Goal: Find specific page/section: Find specific page/section

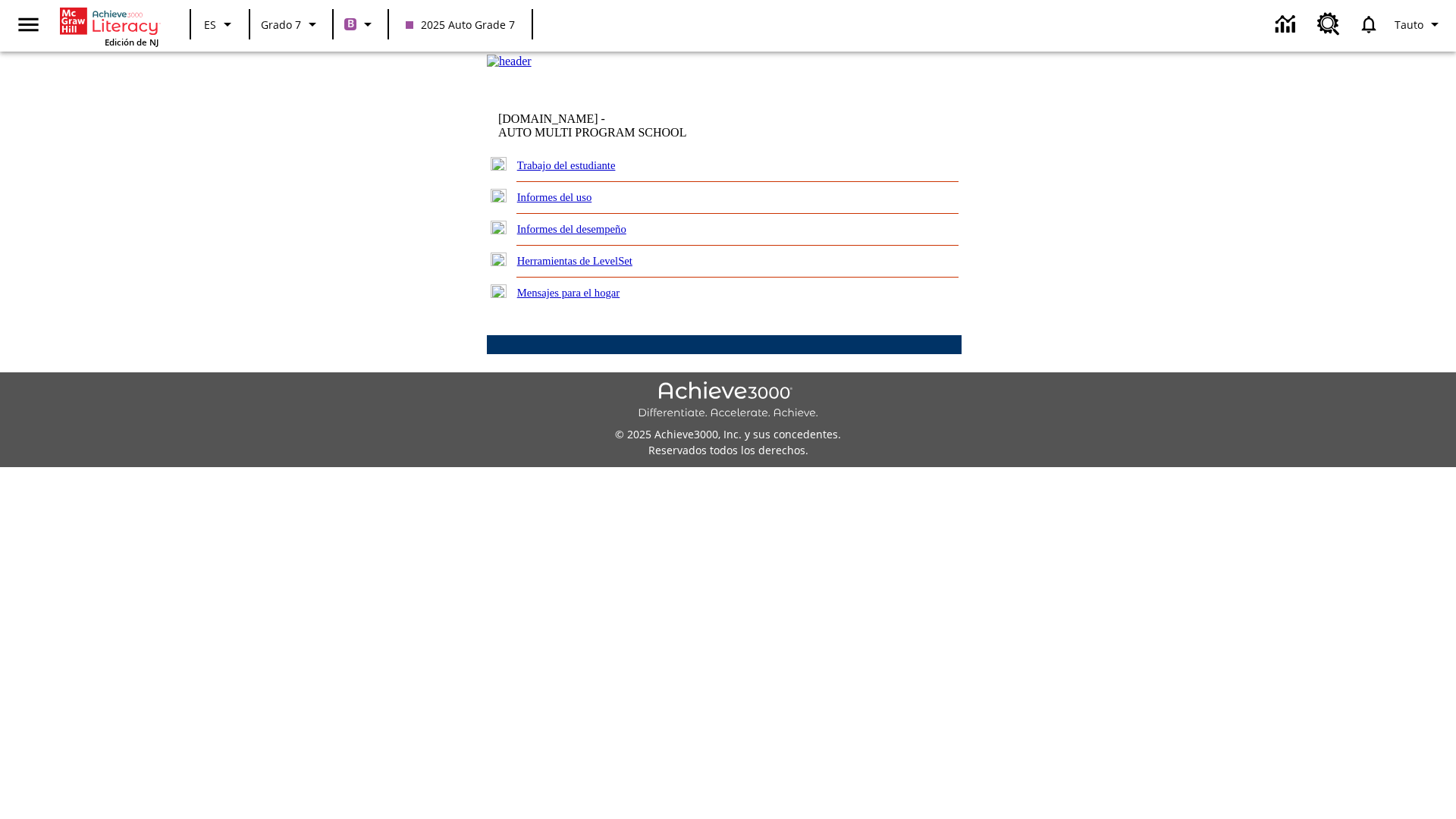
click at [584, 171] on link "Trabajo del estudiante" at bounding box center [566, 165] width 98 height 12
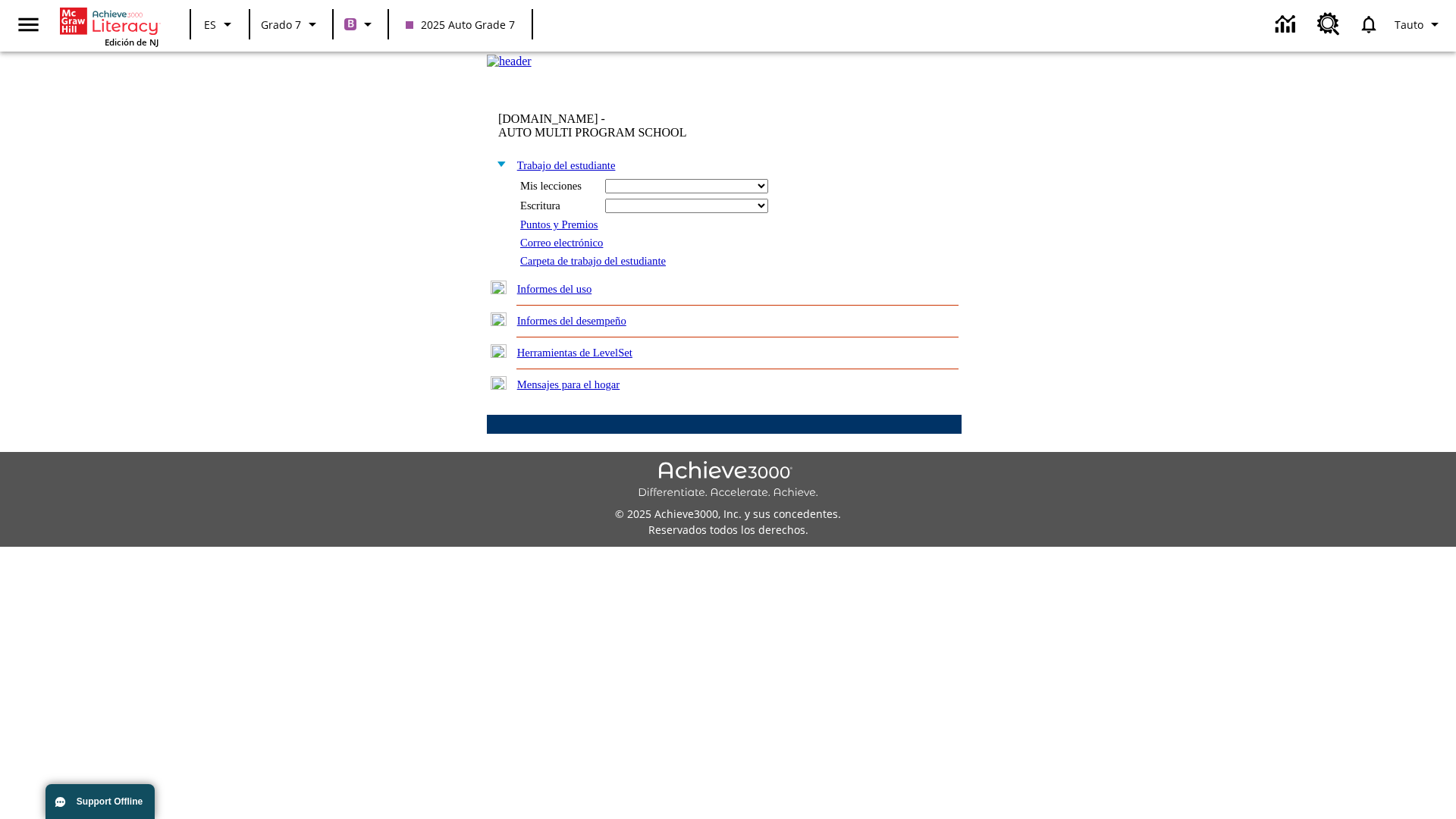
click at [567, 249] on link "Correo electrónico" at bounding box center [562, 242] width 83 height 12
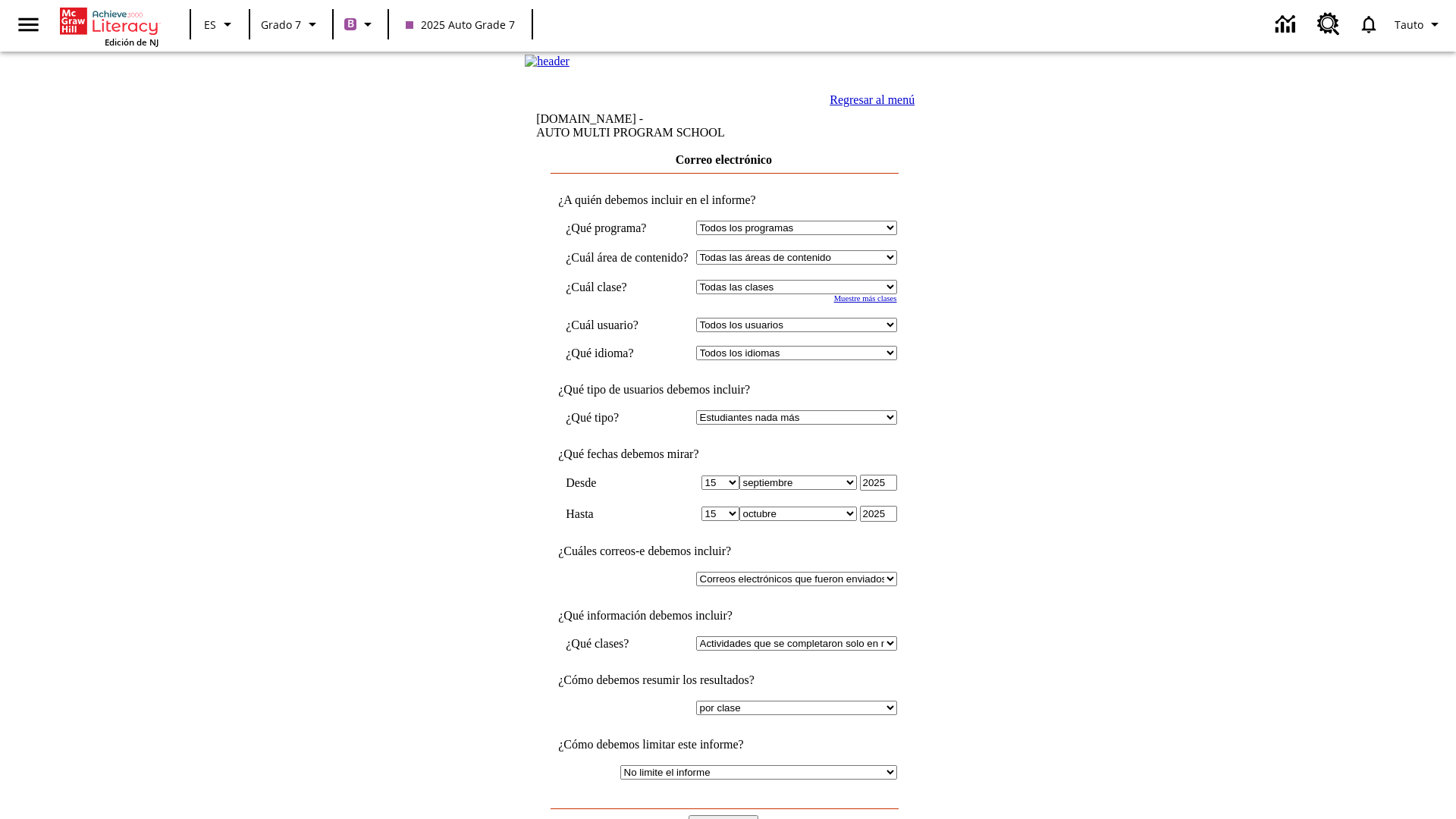
click at [725, 815] on input "Ver Informe" at bounding box center [723, 824] width 70 height 17
